Goal: Task Accomplishment & Management: Use online tool/utility

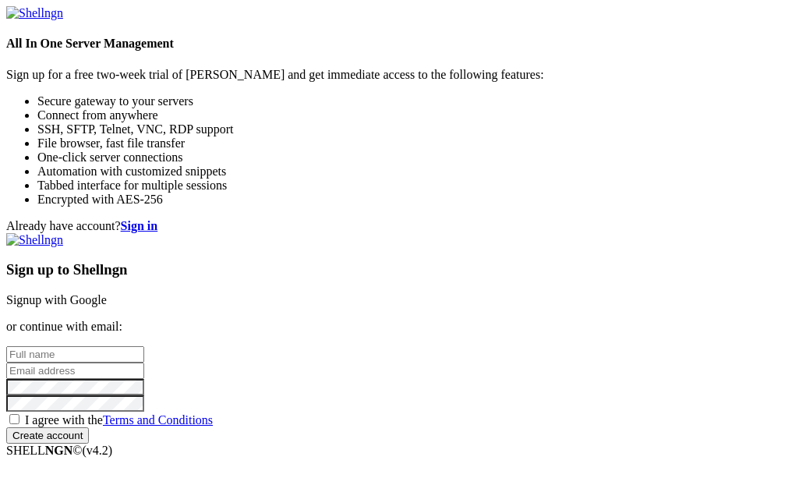
click at [144, 346] on input "text" at bounding box center [75, 354] width 138 height 16
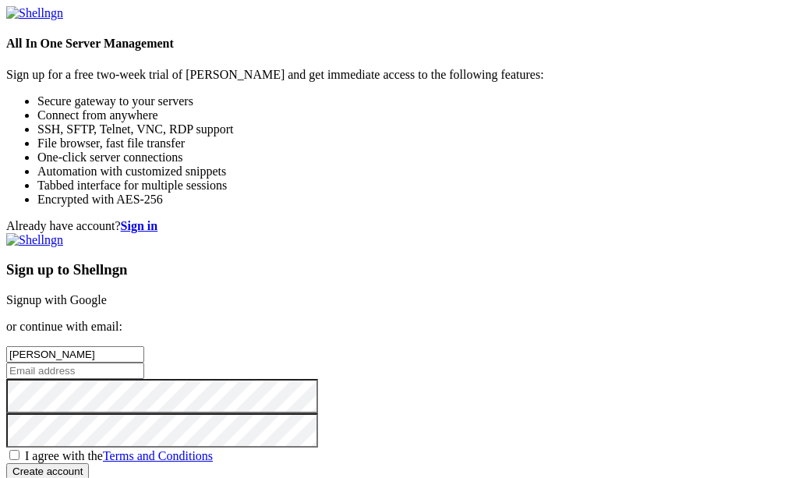
type input "[PERSON_NAME]"
click at [144, 363] on input "email" at bounding box center [75, 371] width 138 height 16
type input "[EMAIL_ADDRESS][DOMAIN_NAME]"
click at [6, 463] on input "Create account" at bounding box center [47, 471] width 83 height 16
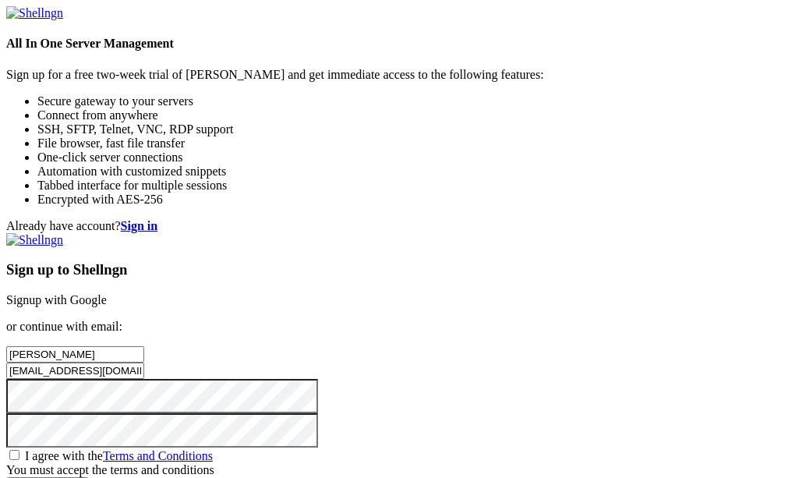
click at [213, 449] on link "Terms and Conditions" at bounding box center [158, 455] width 110 height 13
click at [213, 449] on span "I agree with the Terms and Conditions" at bounding box center [119, 455] width 188 height 13
click at [19, 450] on input "I agree with the Terms and Conditions" at bounding box center [14, 455] width 10 height 10
checkbox input "true"
click at [89, 463] on input "Create account" at bounding box center [47, 471] width 83 height 16
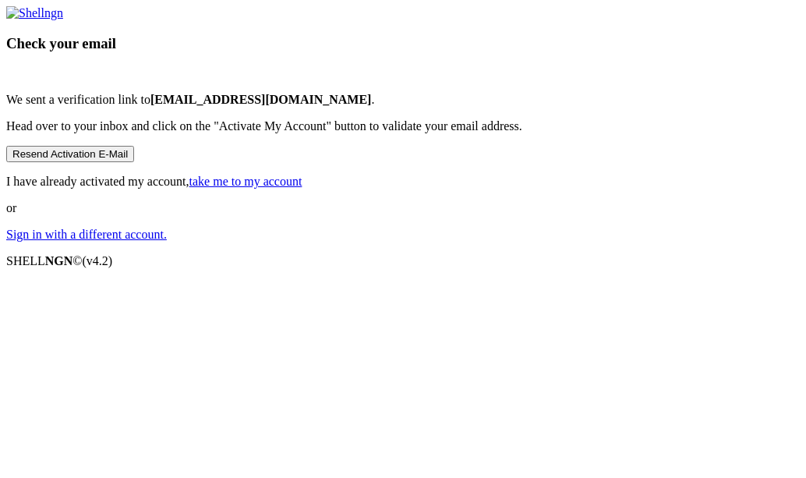
click at [303, 188] on link "take me to my account" at bounding box center [245, 181] width 113 height 13
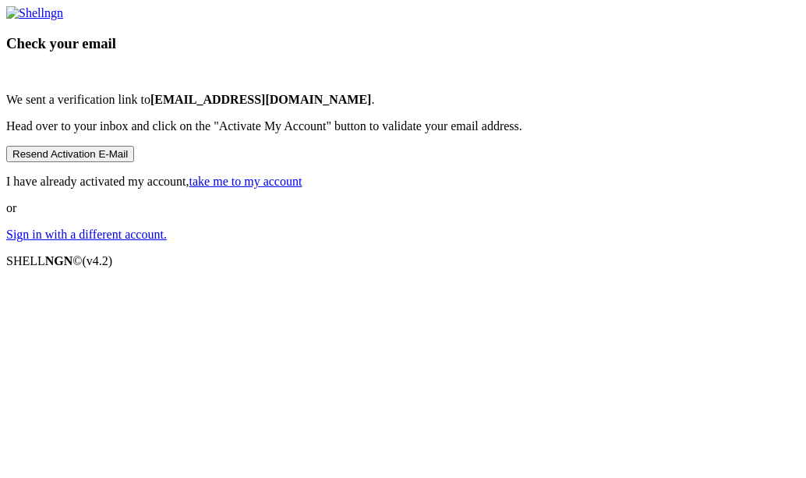
click at [303, 188] on link "take me to my account" at bounding box center [245, 181] width 113 height 13
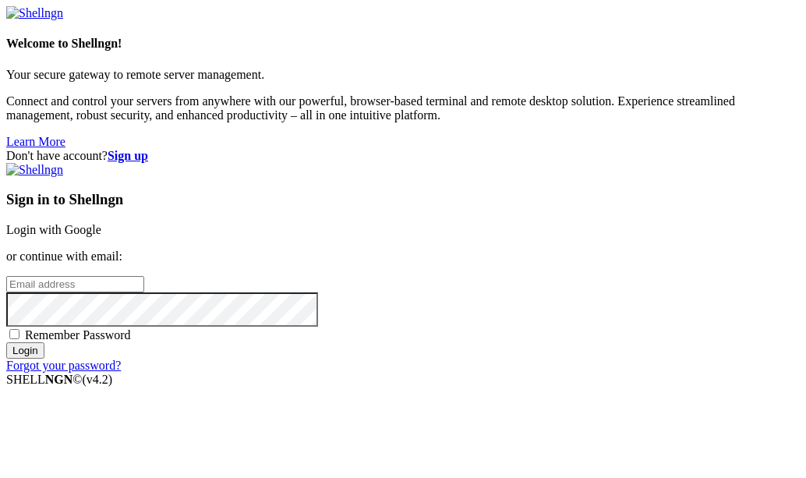
click at [144, 276] on input "email" at bounding box center [75, 284] width 138 height 16
type input "ashaandalgliesh@gmail.com"
click at [6, 342] on input "Login" at bounding box center [25, 350] width 38 height 16
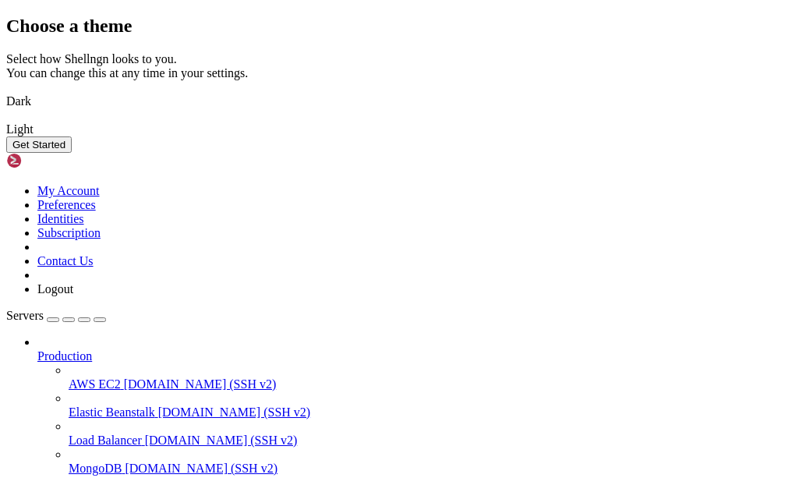
click at [72, 153] on button "Get Started" at bounding box center [39, 144] width 66 height 16
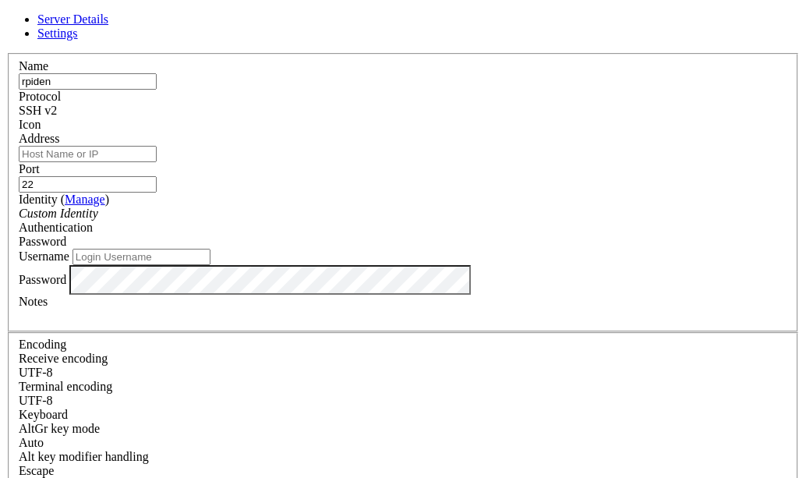
type input "rpiden"
click at [157, 160] on input "Address" at bounding box center [88, 154] width 138 height 16
type input "1"
type input "[TECHNICAL_ID]"
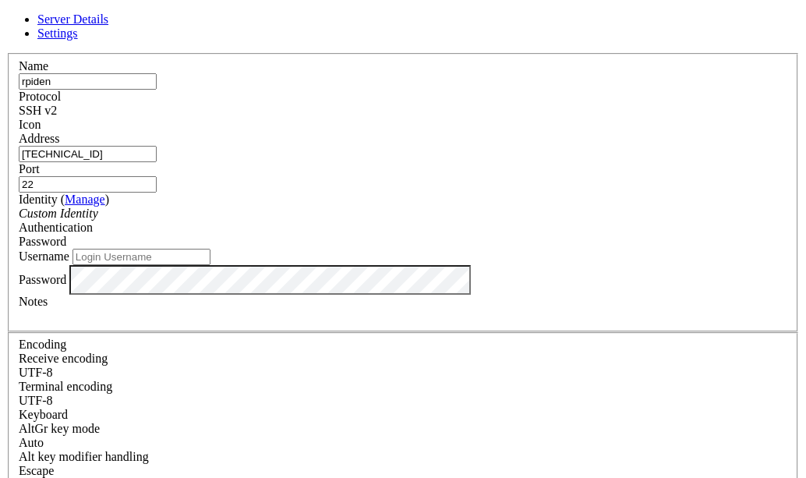
click at [476, 235] on div "Password" at bounding box center [403, 242] width 769 height 14
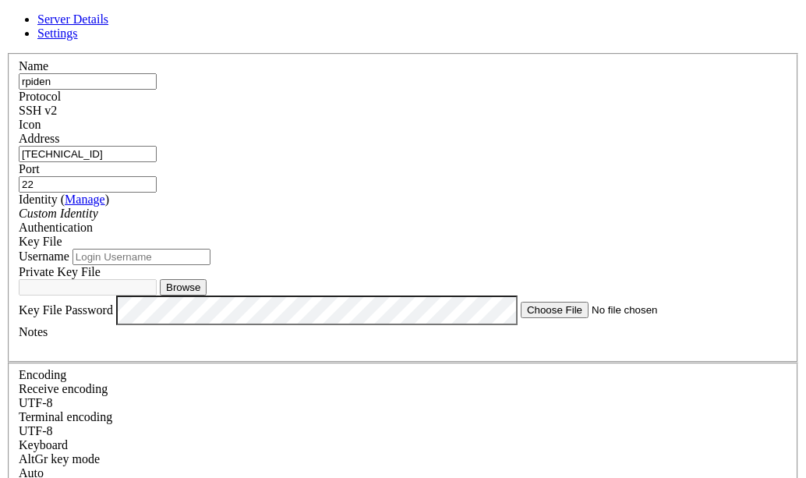
click at [207, 296] on button "Browse" at bounding box center [183, 287] width 47 height 16
click at [211, 265] on input "Username" at bounding box center [142, 257] width 138 height 16
type input "ashaan"
click at [62, 235] on span "Key File" at bounding box center [41, 241] width 44 height 13
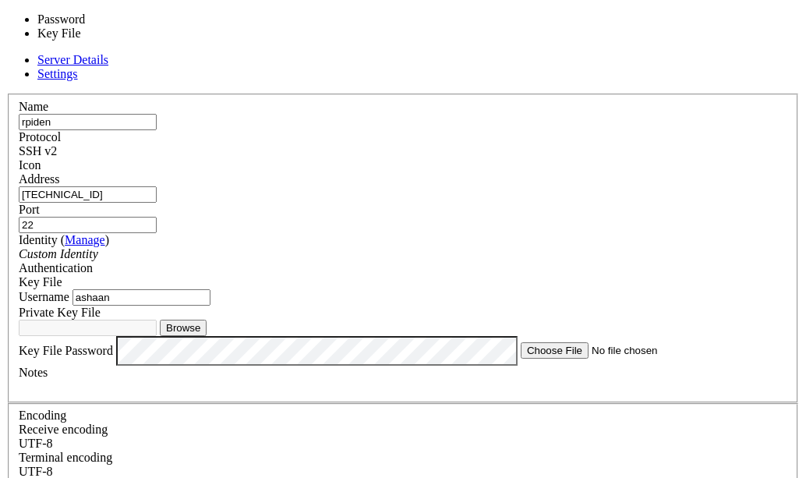
click at [62, 275] on span "Key File" at bounding box center [41, 281] width 44 height 13
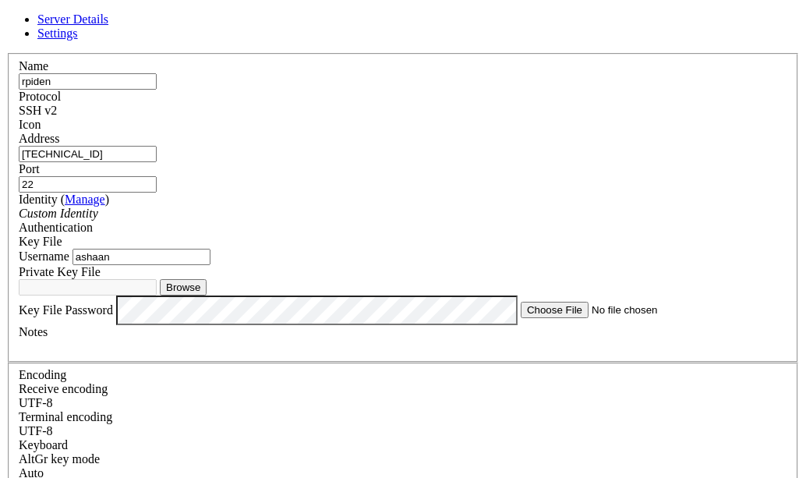
click at [207, 296] on button "Browse" at bounding box center [183, 287] width 47 height 16
type input "key.key"
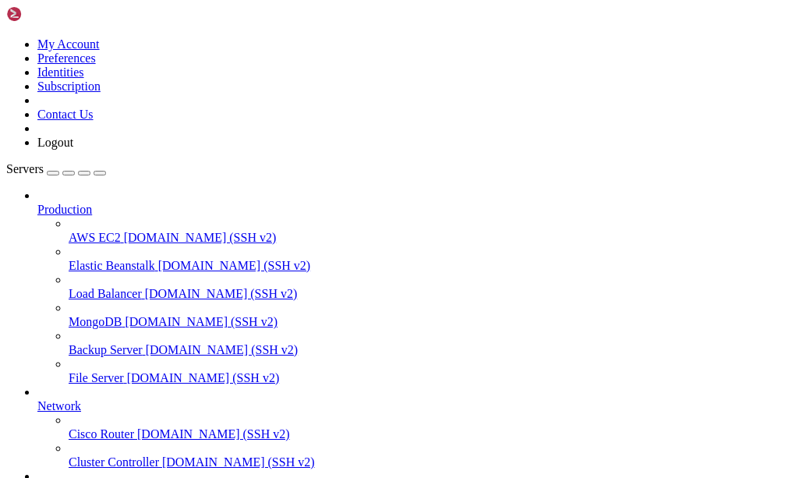
scroll to position [151, 0]
click at [162, 455] on span "[DOMAIN_NAME] (SSH v2)" at bounding box center [238, 461] width 153 height 13
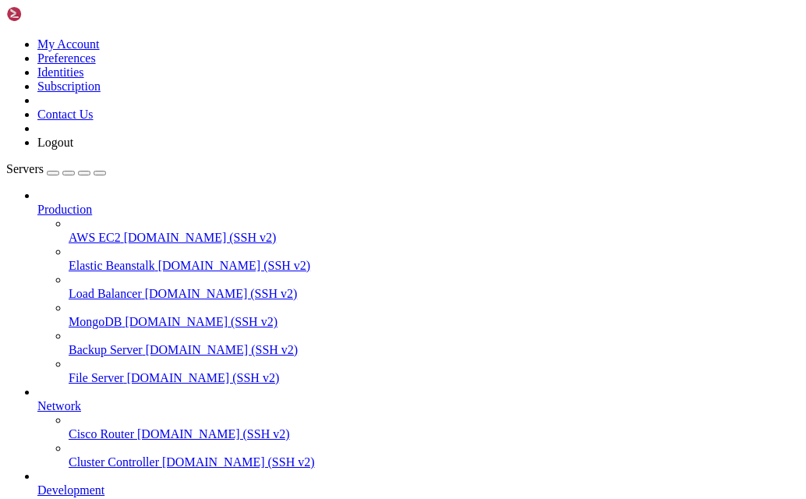
scroll to position [504, 0]
drag, startPoint x: 308, startPoint y: 1244, endPoint x: 251, endPoint y: 1191, distance: 77.8
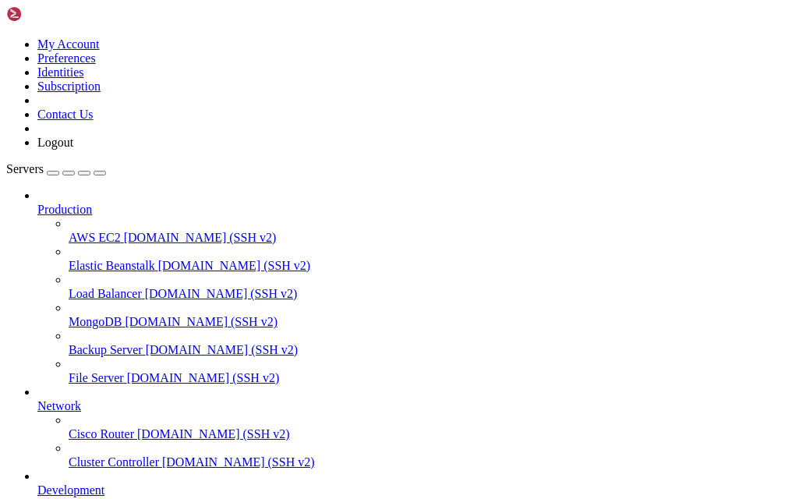
scroll to position [724, 0]
drag, startPoint x: 251, startPoint y: 1191, endPoint x: 212, endPoint y: 1192, distance: 39.0
drag, startPoint x: 212, startPoint y: 1192, endPoint x: 129, endPoint y: 1188, distance: 82.8
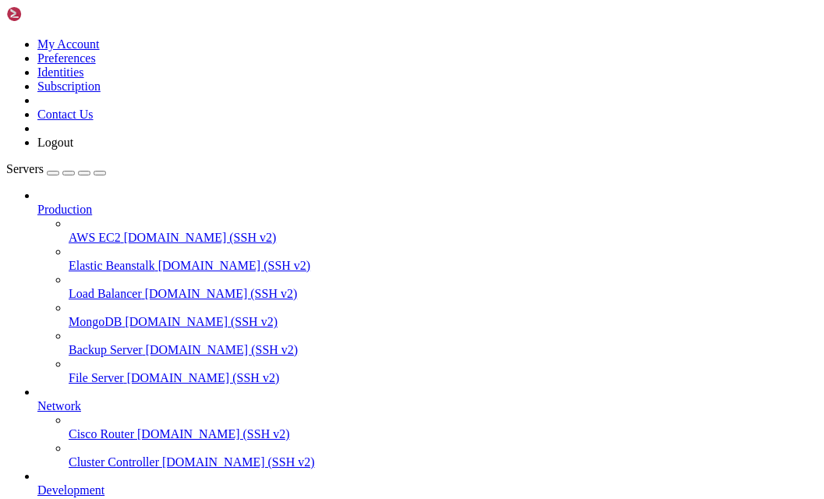
scroll to position [1061, 0]
drag, startPoint x: 188, startPoint y: 1068, endPoint x: 13, endPoint y: 1025, distance: 179.9
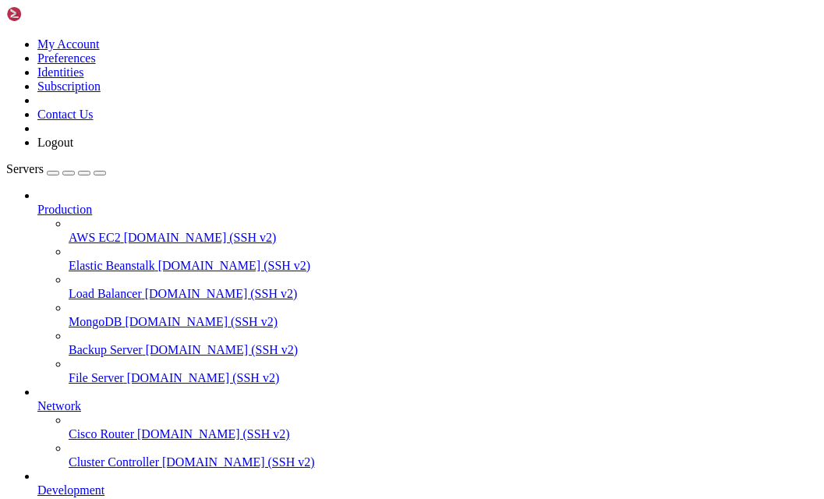
drag, startPoint x: 470, startPoint y: 1202, endPoint x: 572, endPoint y: 1205, distance: 102.2
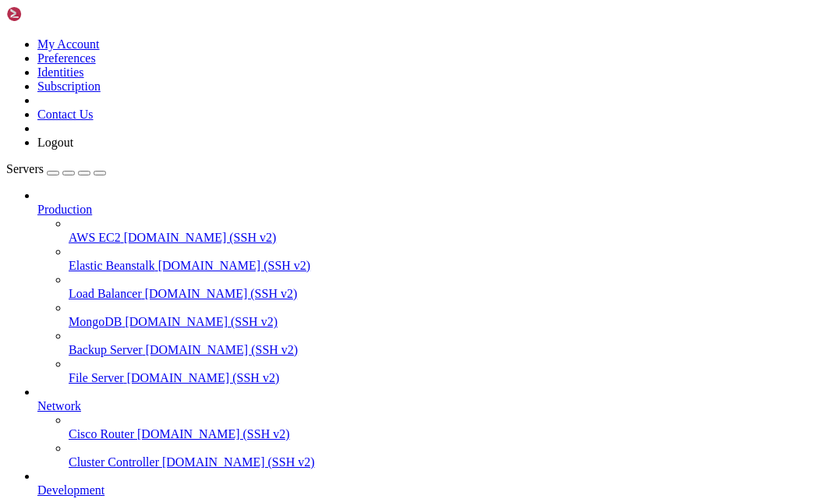
drag, startPoint x: 586, startPoint y: 1071, endPoint x: 554, endPoint y: 1178, distance: 112.3
drag, startPoint x: 12, startPoint y: 1157, endPoint x: 69, endPoint y: 1174, distance: 59.5
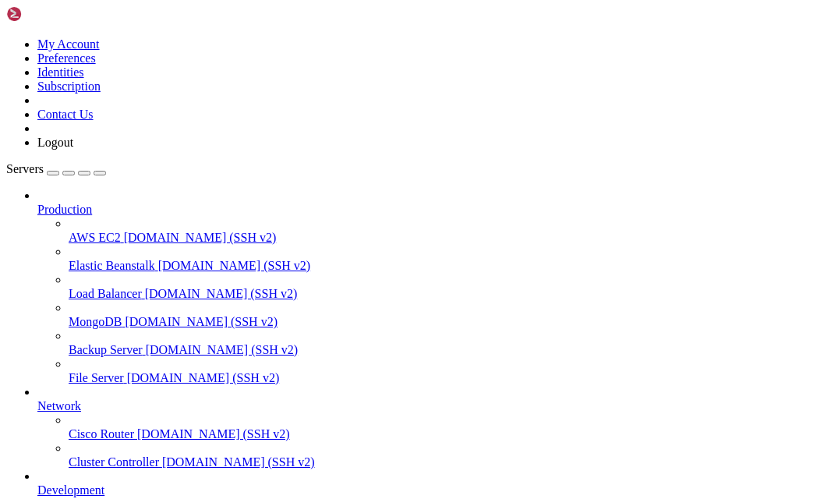
scroll to position [2439, 0]
drag, startPoint x: 250, startPoint y: 1185, endPoint x: 162, endPoint y: 1170, distance: 89.4
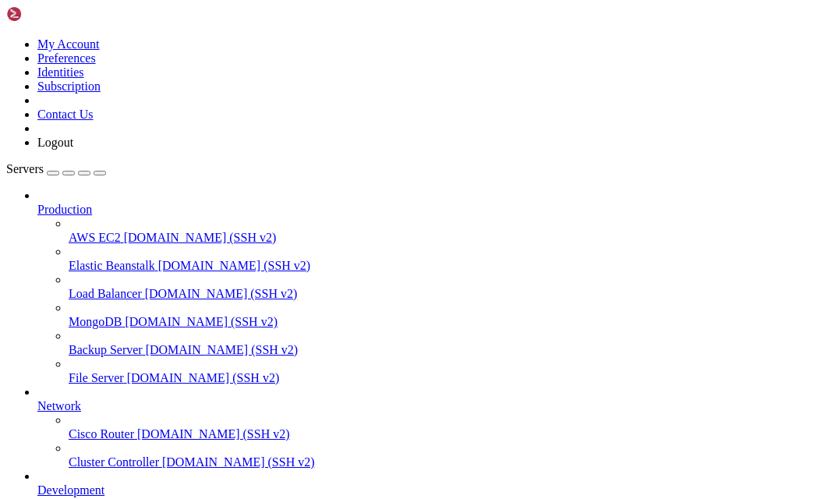
scroll to position [5488, 0]
